Goal: Information Seeking & Learning: Learn about a topic

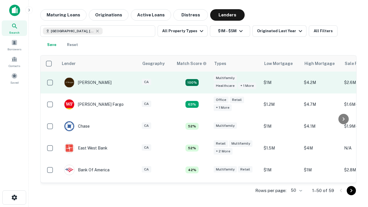
click at [204, 82] on td "100%" at bounding box center [191, 83] width 37 height 22
